Goal: Transaction & Acquisition: Obtain resource

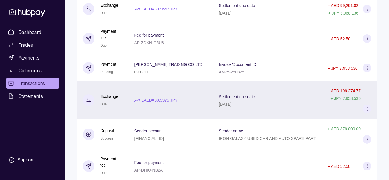
scroll to position [145, 0]
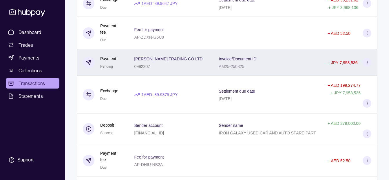
click at [188, 62] on div "[PERSON_NAME] TRADING CO LTD 0992307" at bounding box center [170, 62] width 73 height 14
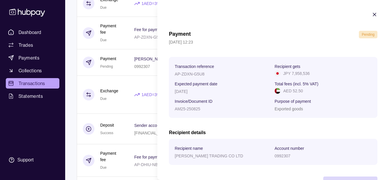
scroll to position [21, 0]
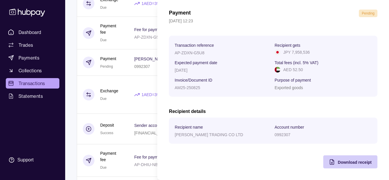
click at [345, 164] on span "Download receipt" at bounding box center [355, 162] width 34 height 5
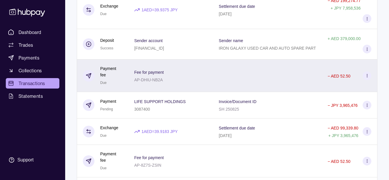
scroll to position [232, 0]
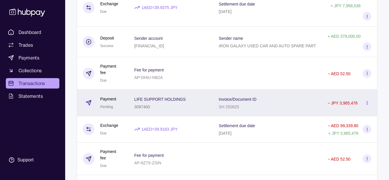
click at [183, 101] on span "LIFE SUPPORT HOLDINGS" at bounding box center [160, 98] width 52 height 7
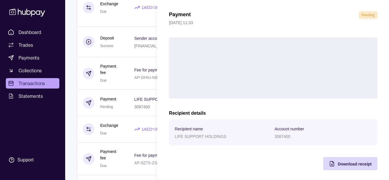
scroll to position [21, 0]
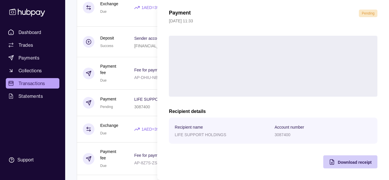
drag, startPoint x: 356, startPoint y: 162, endPoint x: 348, endPoint y: 162, distance: 8.1
click at [356, 162] on span "Download receipt" at bounding box center [355, 162] width 34 height 5
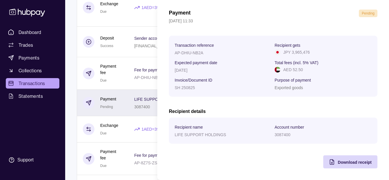
click at [129, 90] on html "Dashboard Trades Payments Collections Transactions Statements Support K Hello, …" at bounding box center [194, 128] width 389 height 720
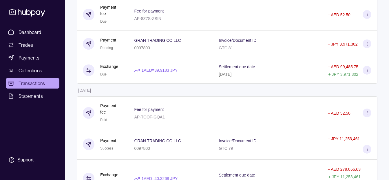
scroll to position [377, 0]
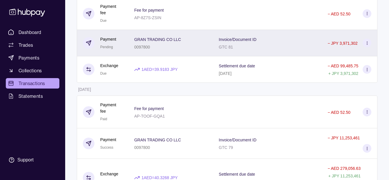
click at [198, 46] on div "GRAN TRADING CO LLC 0097800" at bounding box center [170, 43] width 73 height 14
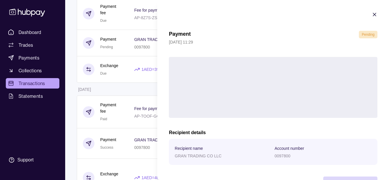
scroll to position [21, 0]
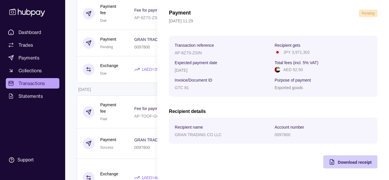
click at [357, 164] on span "Download receipt" at bounding box center [355, 162] width 34 height 5
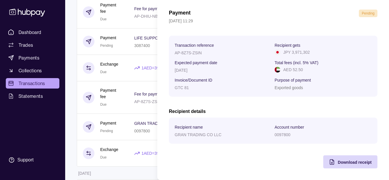
scroll to position [290, 0]
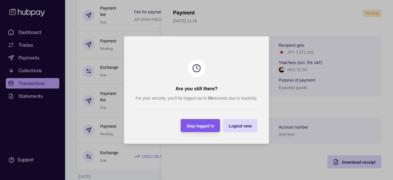
click at [194, 126] on span "Stay logged in" at bounding box center [201, 125] width 28 height 5
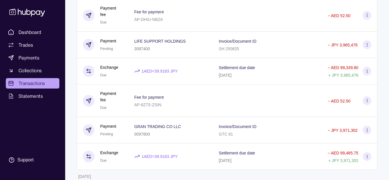
click at [116, 86] on html "Dashboard Trades Payments Collections Transactions Statements Support K Hello, …" at bounding box center [194, 70] width 389 height 720
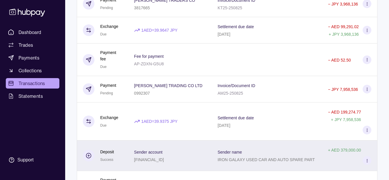
scroll to position [0, 0]
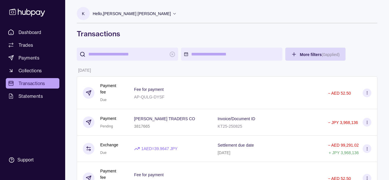
click at [136, 13] on p "Hello, [PERSON_NAME] [PERSON_NAME]" at bounding box center [132, 13] width 78 height 6
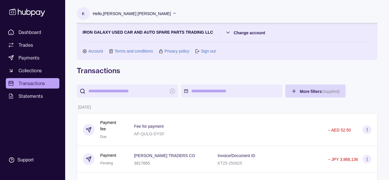
click at [141, 14] on p "Hello, [PERSON_NAME] [PERSON_NAME]" at bounding box center [132, 13] width 78 height 6
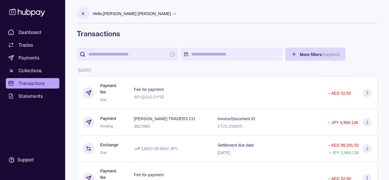
click at [133, 15] on p "Hello, [PERSON_NAME] [PERSON_NAME]" at bounding box center [132, 13] width 78 height 6
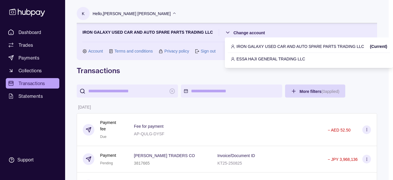
click at [251, 60] on p "ESSA HAJI GENERAL TRADING LLC" at bounding box center [271, 59] width 69 height 6
